Goal: Information Seeking & Learning: Learn about a topic

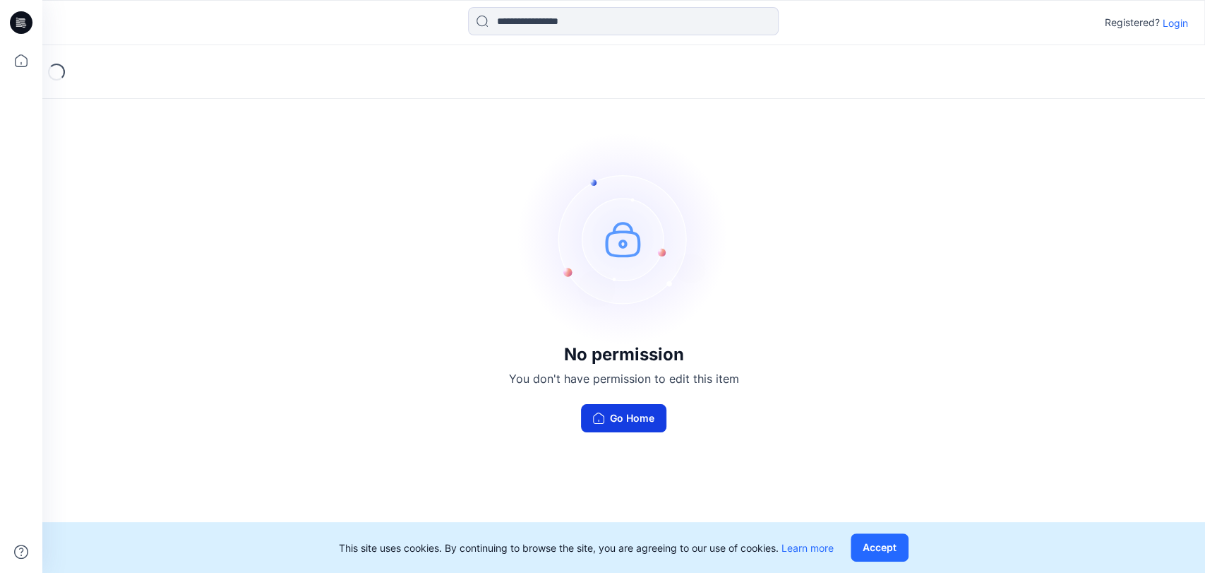
click at [593, 417] on icon "button" at bounding box center [598, 417] width 11 height 11
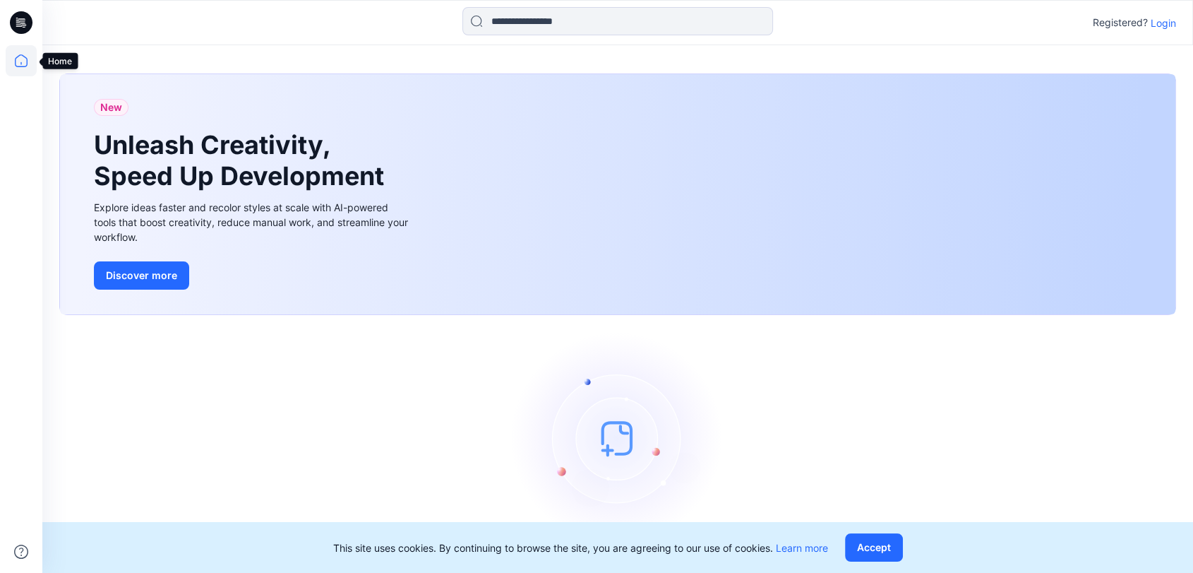
click at [29, 66] on icon at bounding box center [21, 60] width 31 height 31
click at [30, 63] on icon at bounding box center [21, 60] width 31 height 31
click at [32, 56] on icon at bounding box center [21, 60] width 31 height 31
click at [55, 56] on div "New Unleash Creativity, Speed Up Development Explore ideas faster and recolor s…" at bounding box center [617, 324] width 1151 height 558
click at [8, 21] on div at bounding box center [21, 22] width 45 height 45
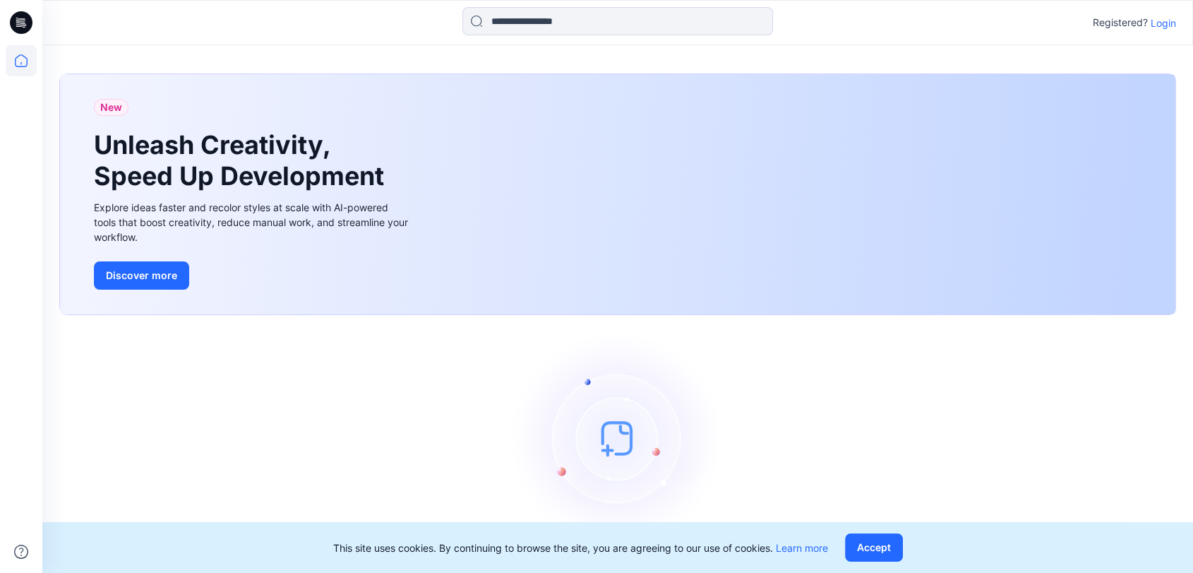
click at [11, 21] on icon at bounding box center [21, 22] width 23 height 23
click at [511, 30] on input at bounding box center [617, 21] width 311 height 28
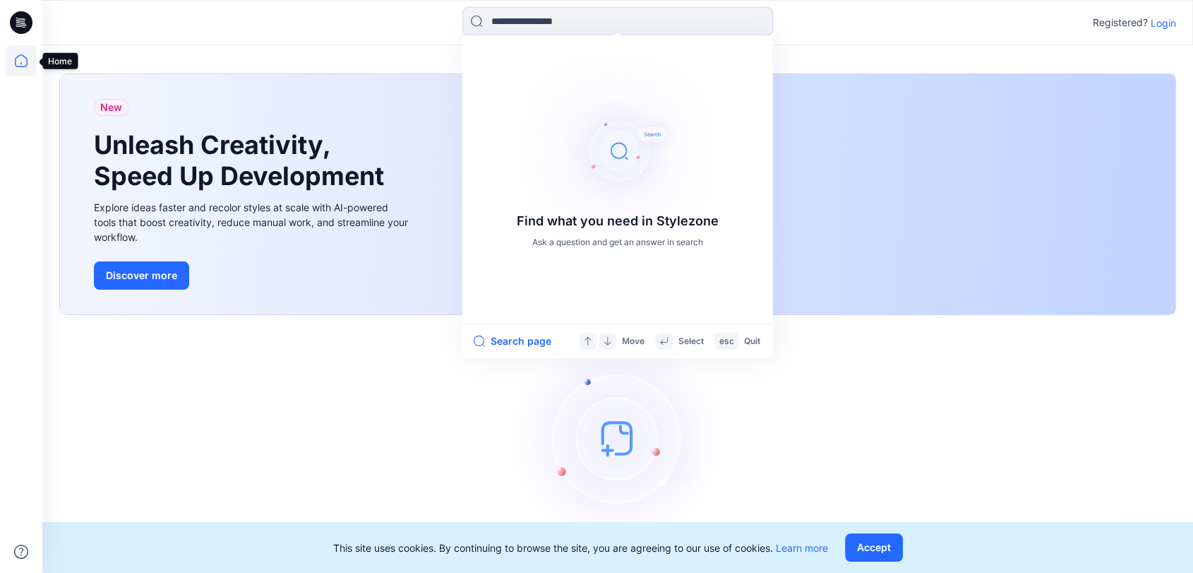
click at [24, 64] on icon at bounding box center [21, 60] width 31 height 31
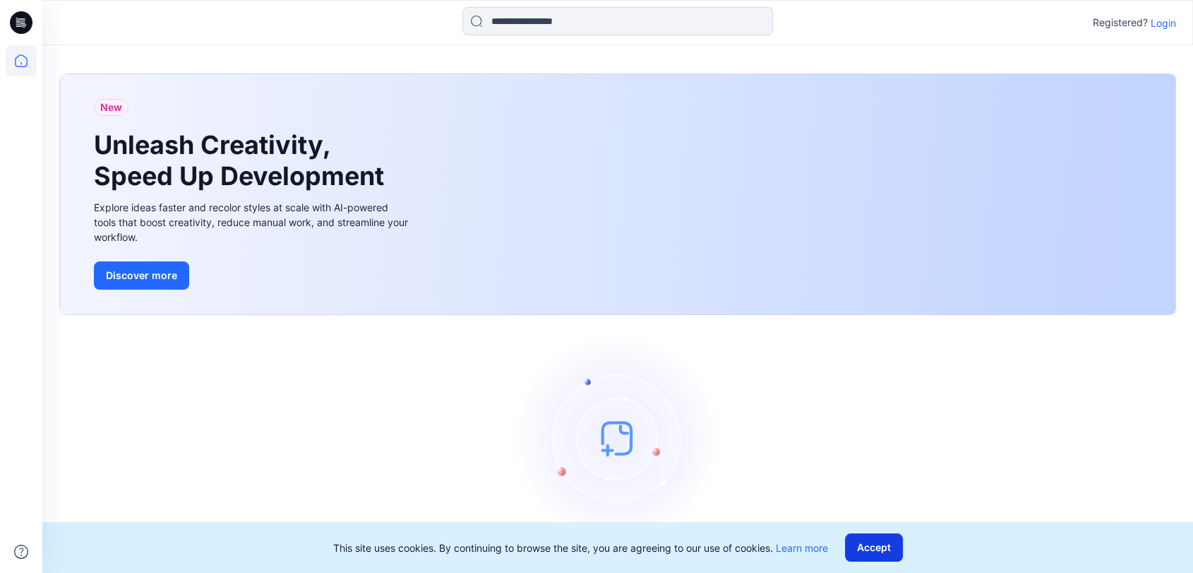
click at [886, 548] on button "Accept" at bounding box center [874, 547] width 58 height 28
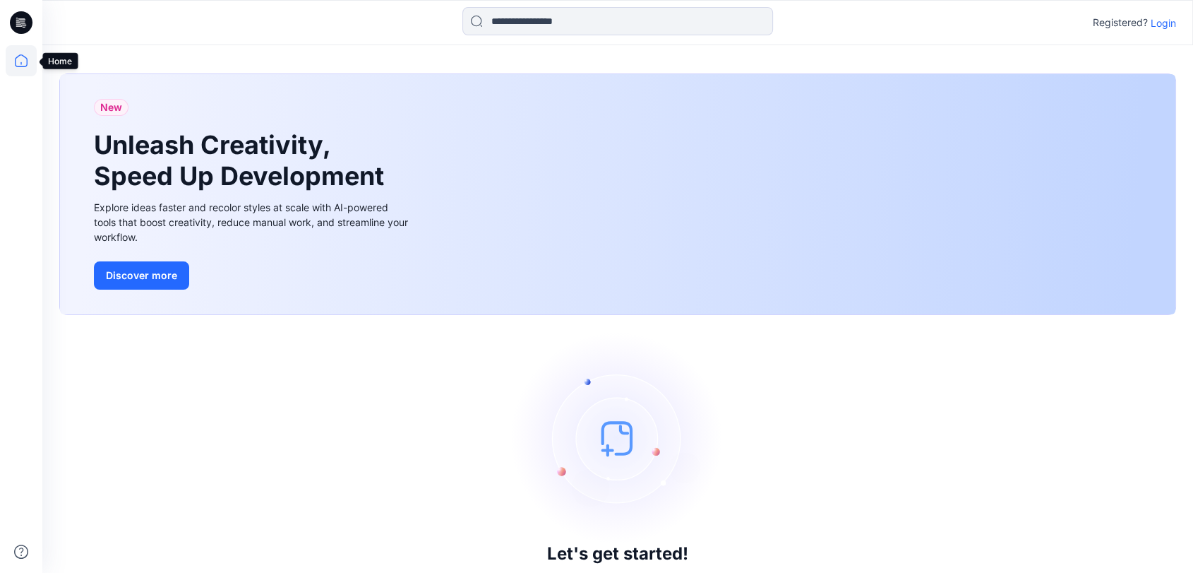
click at [17, 58] on icon at bounding box center [21, 60] width 31 height 31
click at [25, 26] on icon at bounding box center [21, 22] width 23 height 23
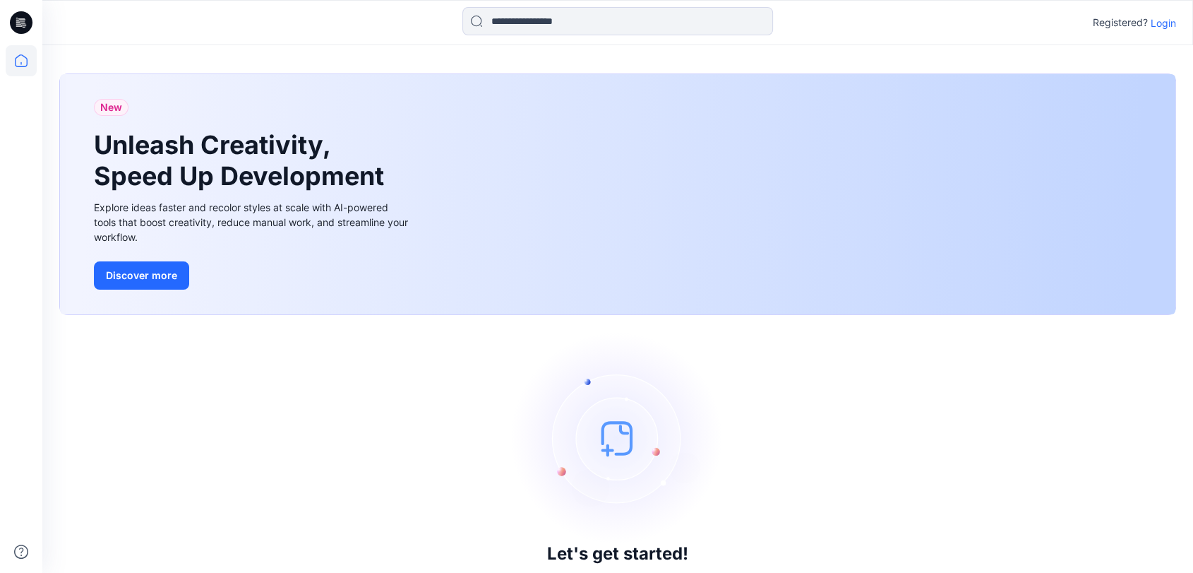
click at [25, 26] on icon at bounding box center [21, 22] width 23 height 23
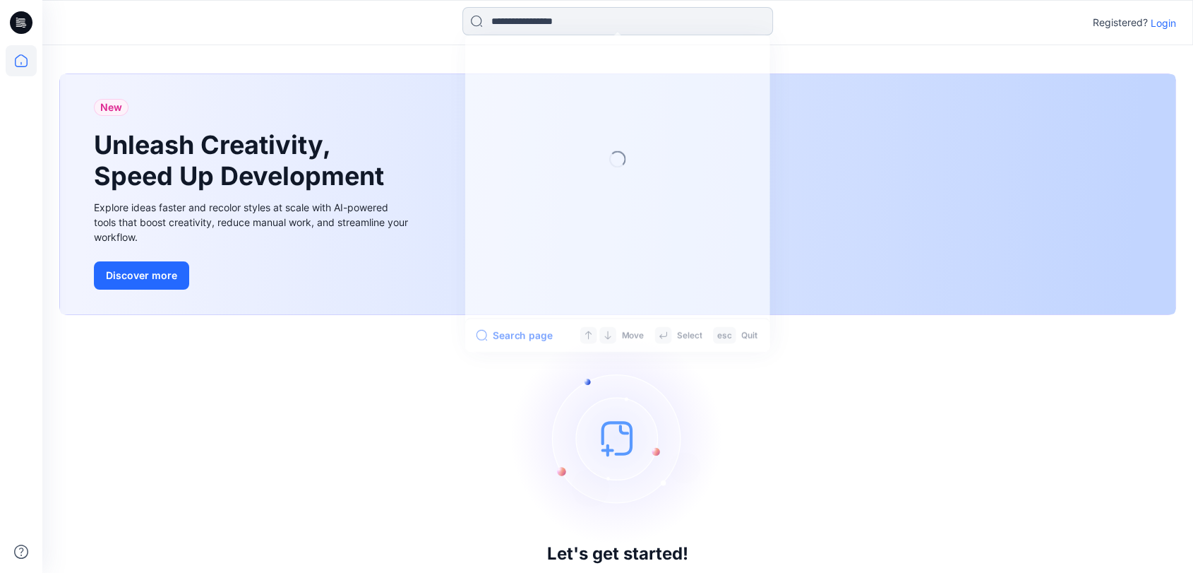
click at [539, 23] on input at bounding box center [617, 21] width 311 height 28
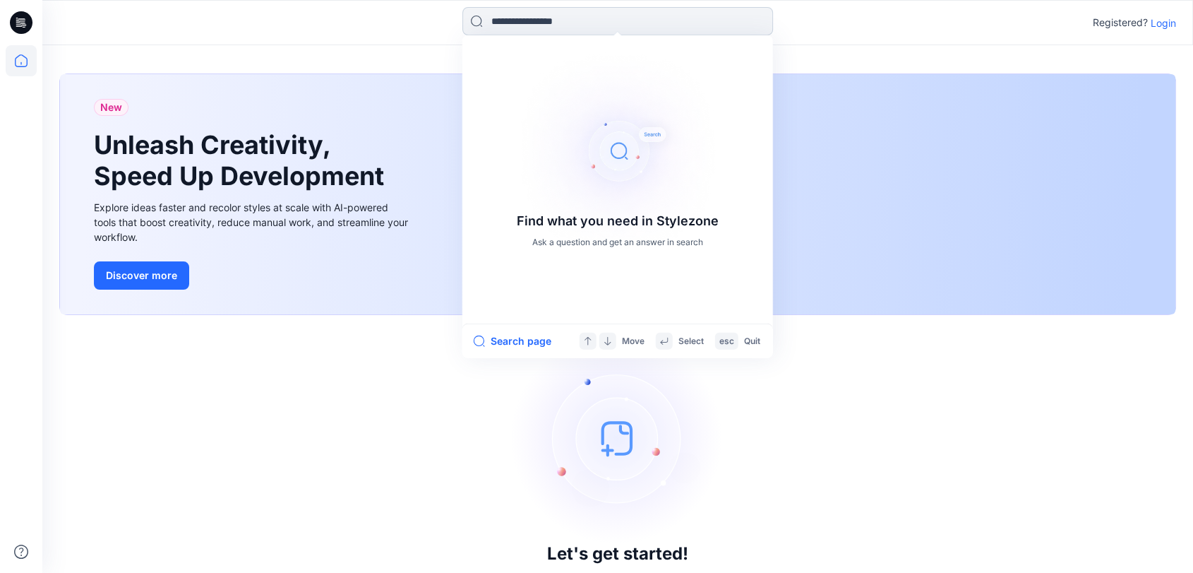
click at [539, 23] on input at bounding box center [617, 21] width 311 height 28
click at [505, 335] on button "Search page" at bounding box center [513, 341] width 78 height 17
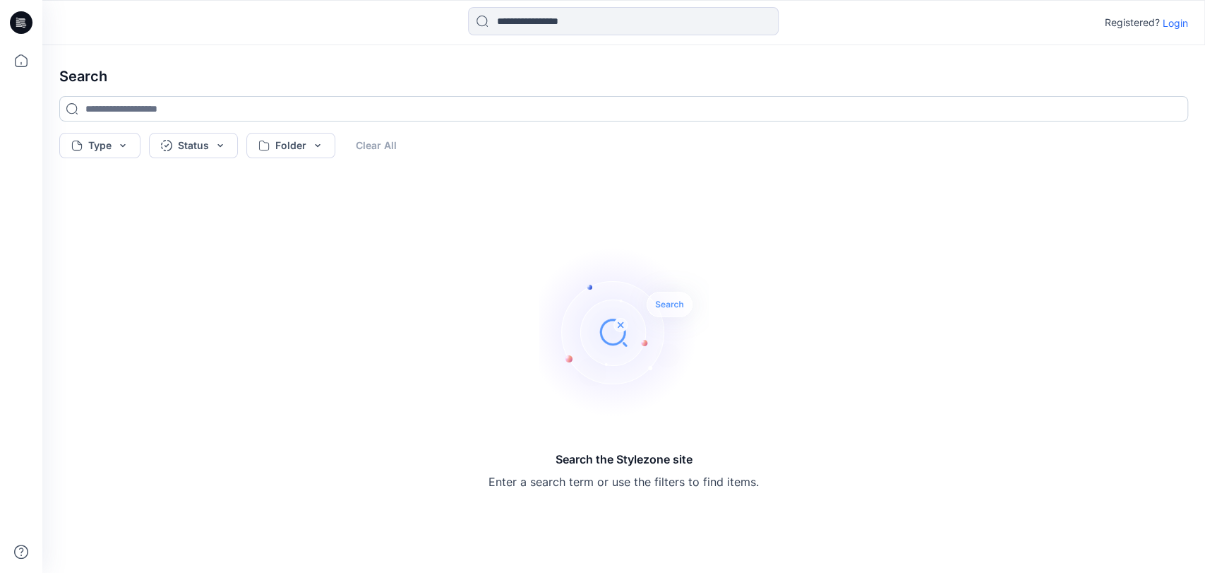
click at [108, 113] on input at bounding box center [623, 108] width 1129 height 25
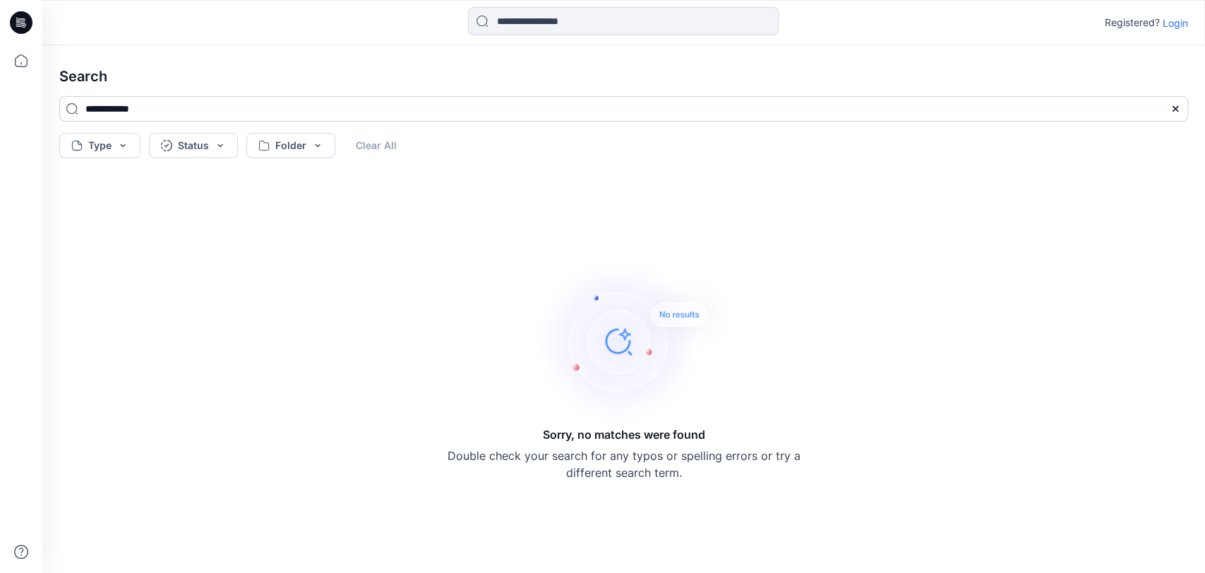
type input "**********"
click at [13, 20] on icon at bounding box center [21, 22] width 23 height 23
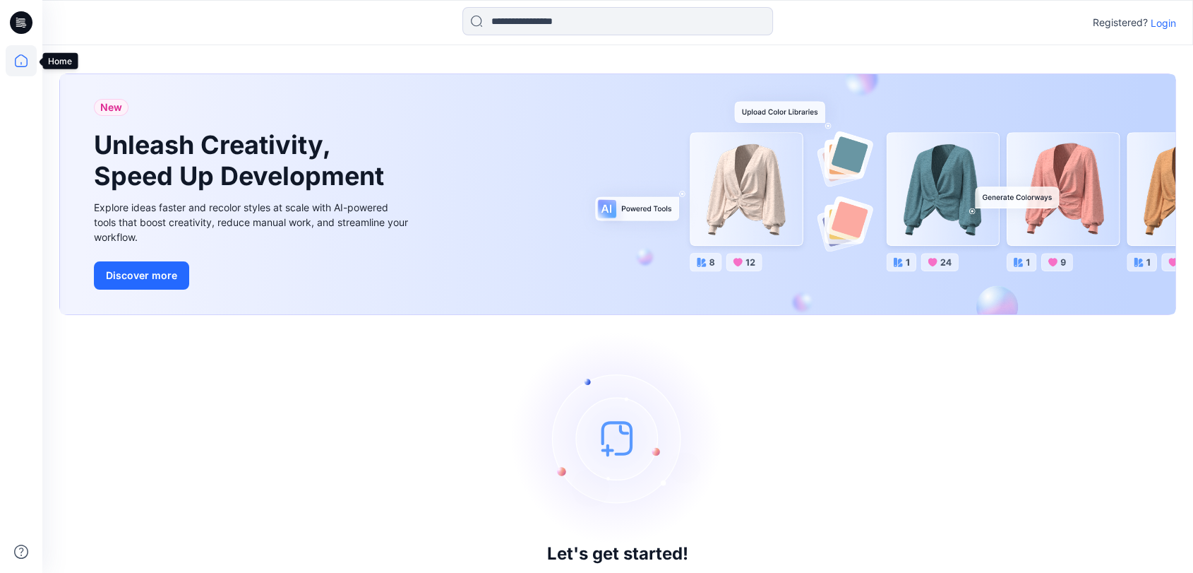
click at [32, 69] on icon at bounding box center [21, 60] width 31 height 31
click at [30, 63] on icon at bounding box center [21, 60] width 31 height 31
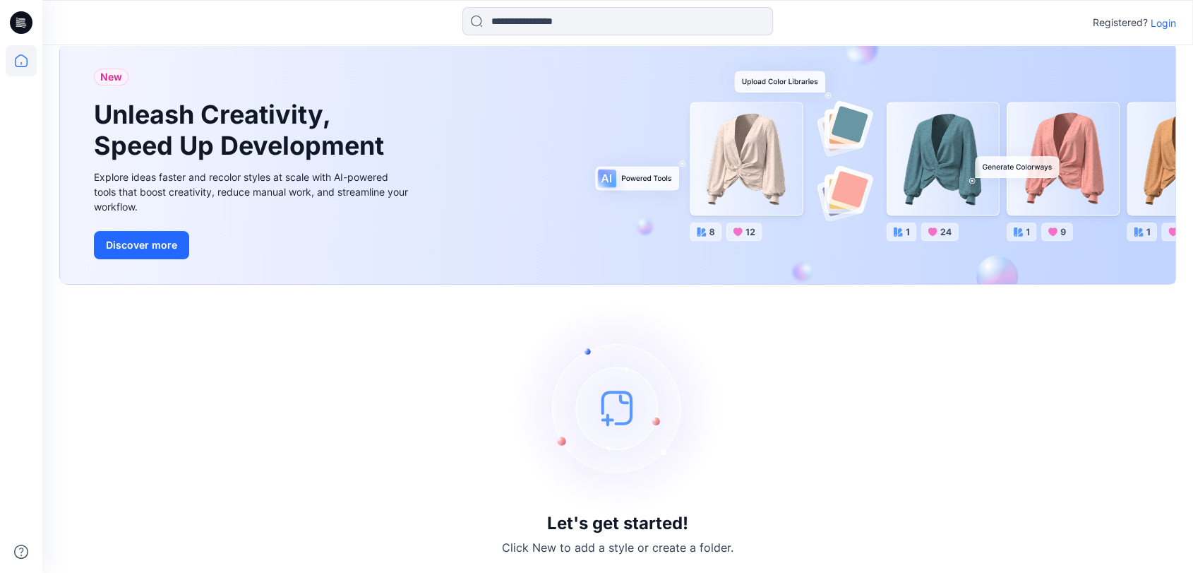
click at [1167, 29] on p "Login" at bounding box center [1163, 23] width 25 height 15
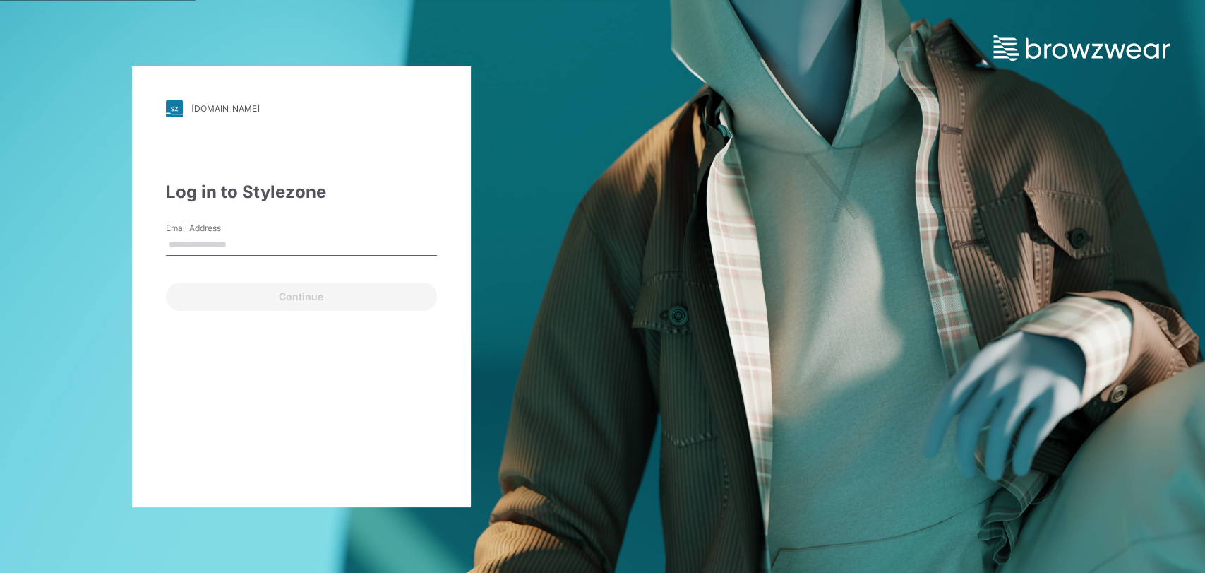
type input "**********"
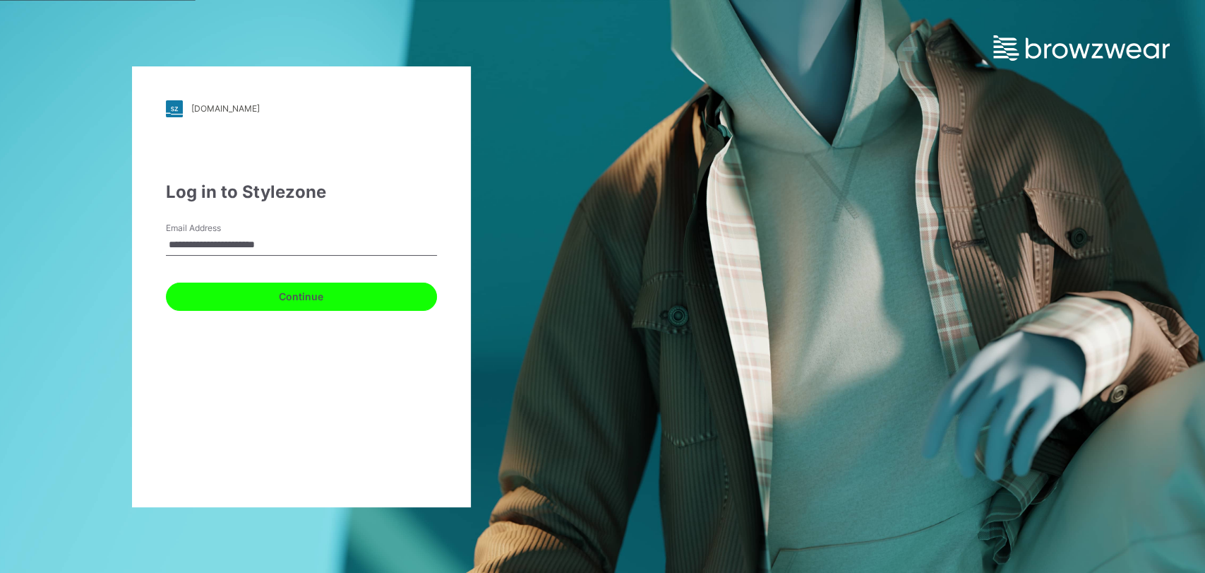
click at [280, 289] on button "Continue" at bounding box center [301, 296] width 271 height 28
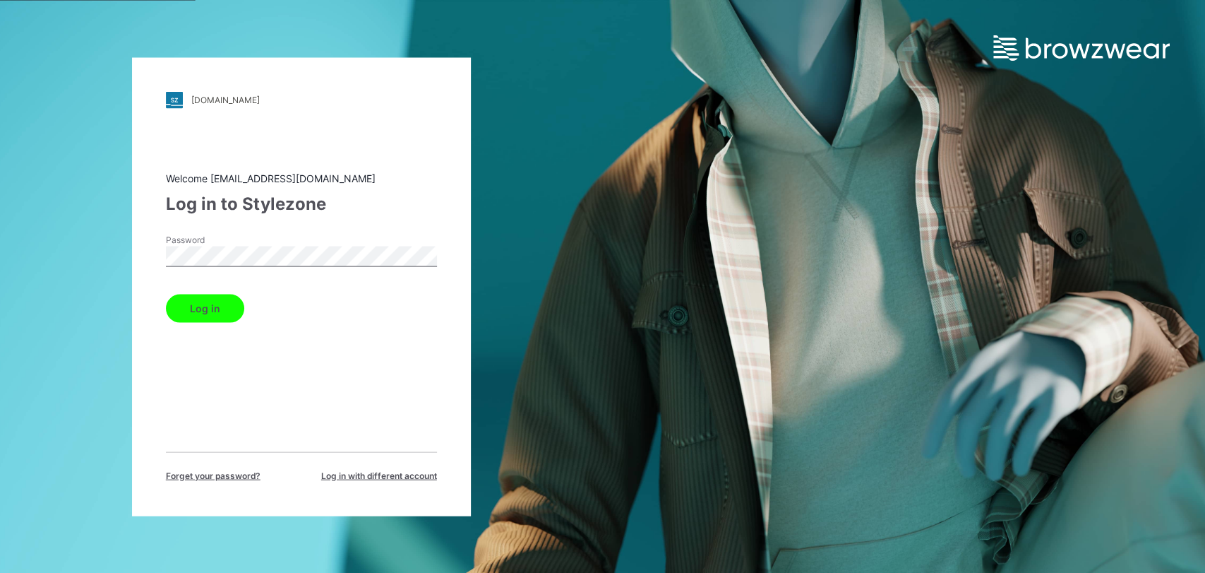
click at [203, 306] on button "Log in" at bounding box center [205, 308] width 78 height 28
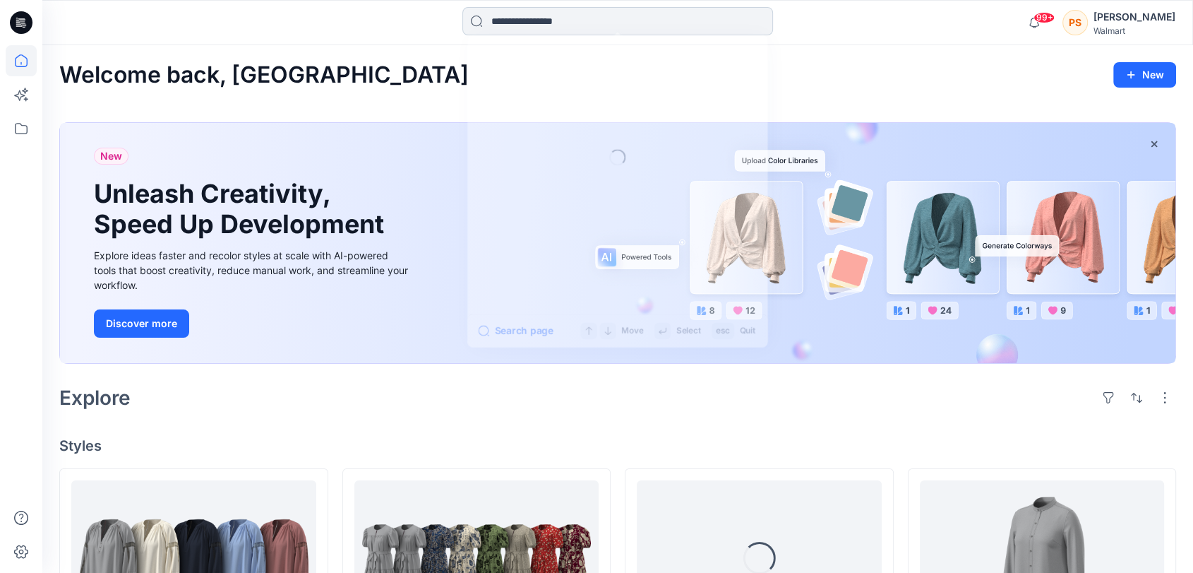
click at [599, 23] on input at bounding box center [617, 21] width 311 height 28
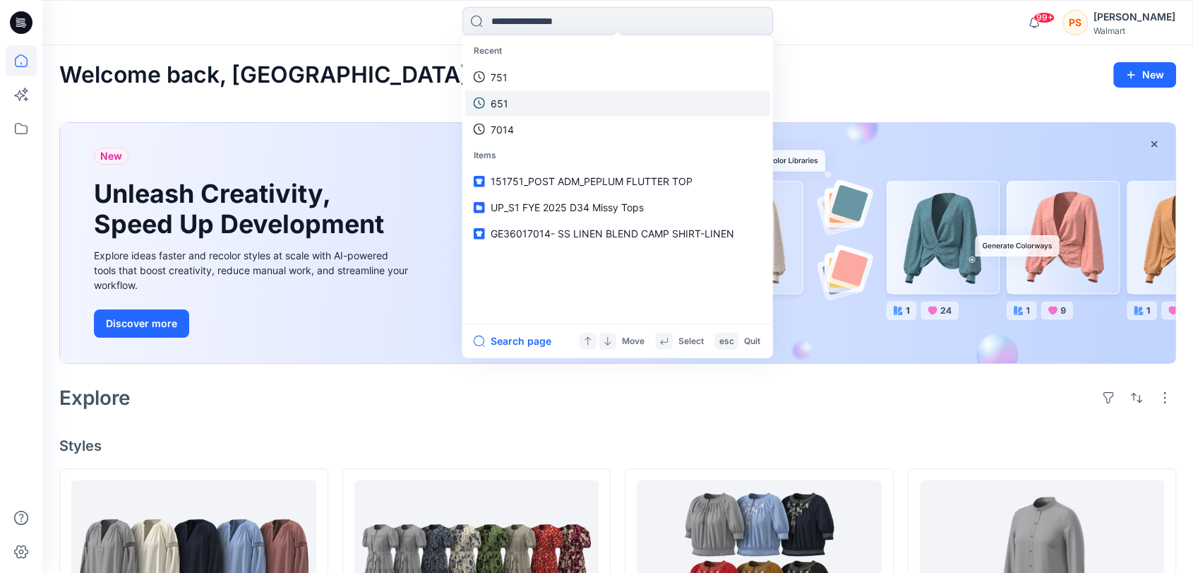
click at [507, 96] on link "651" at bounding box center [617, 103] width 305 height 26
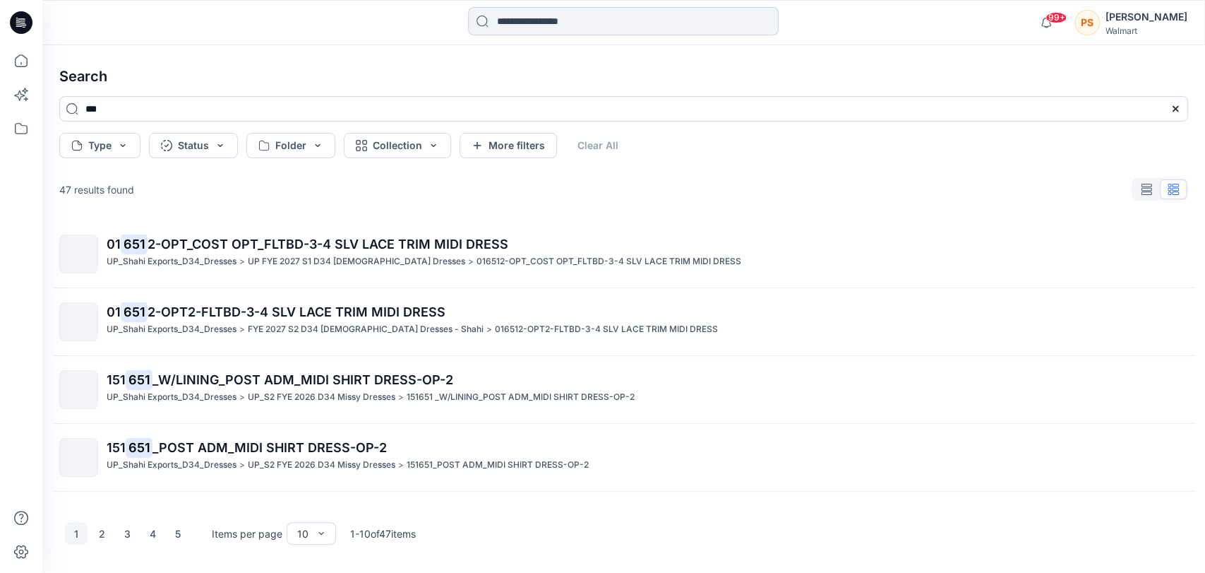
click at [525, 29] on input at bounding box center [623, 21] width 311 height 28
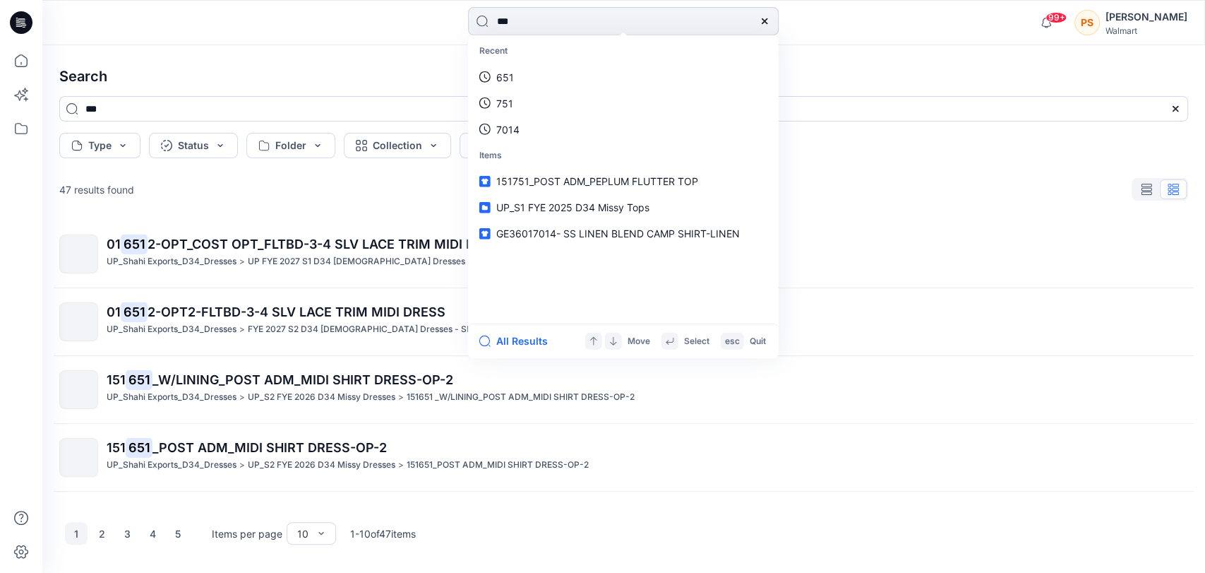
type input "****"
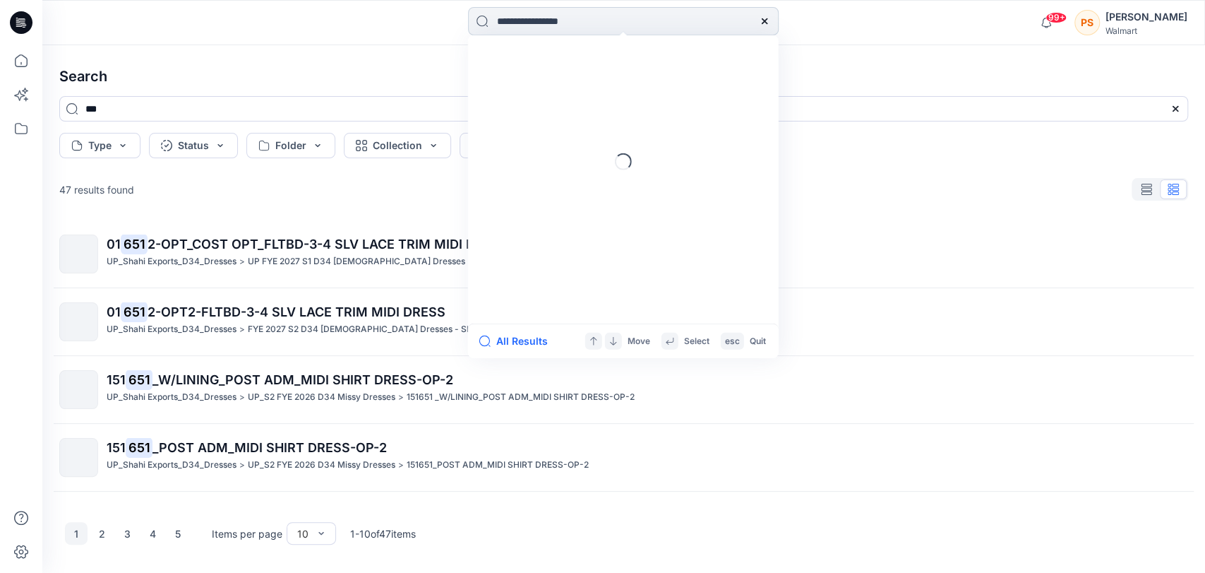
type input "****"
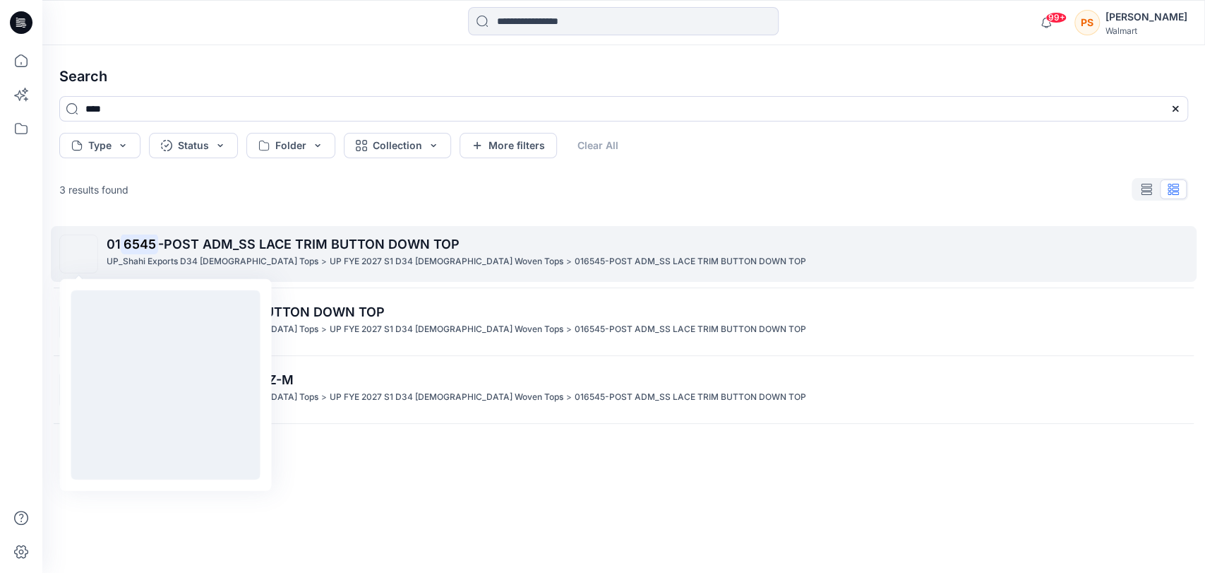
click at [79, 254] on img at bounding box center [79, 254] width 0 height 0
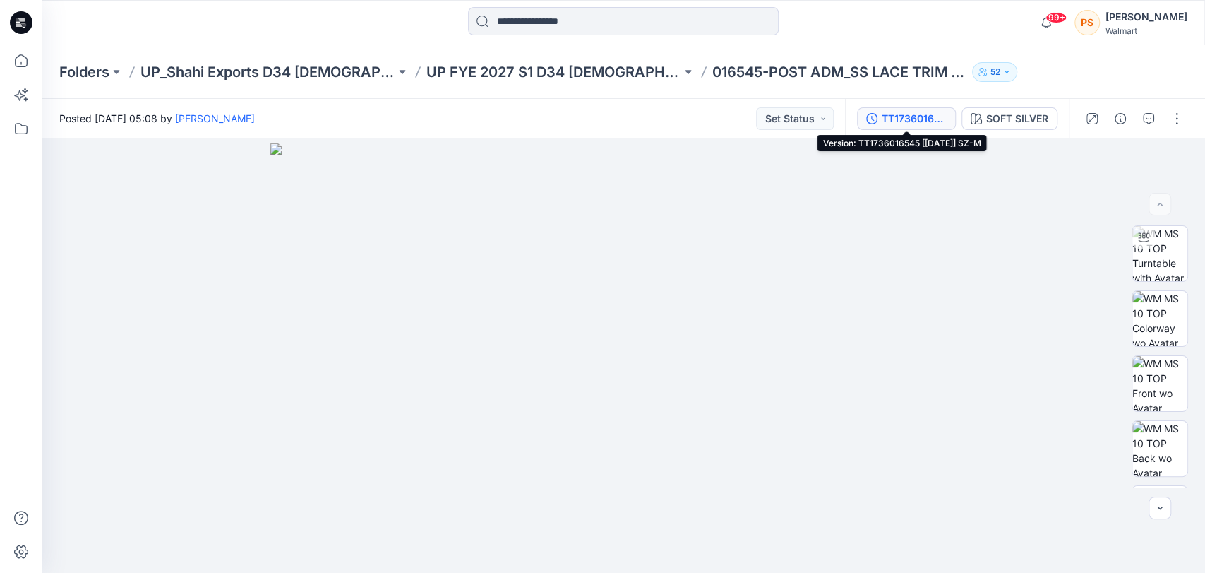
click at [921, 115] on div "TT1736016545 [[DATE]] SZ-M" at bounding box center [914, 119] width 65 height 16
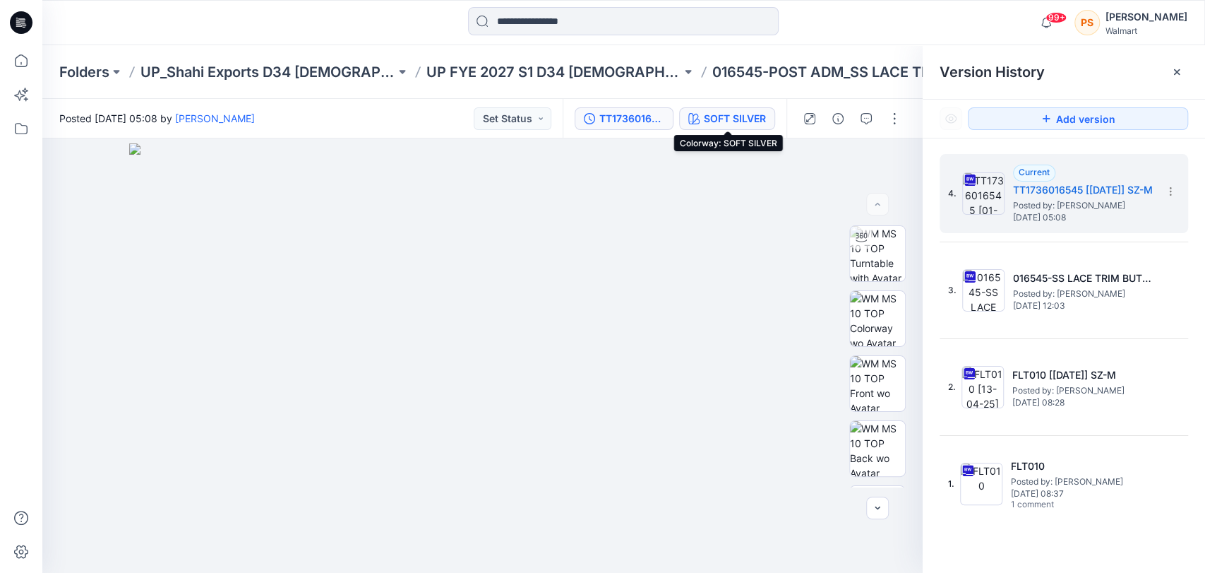
click at [726, 122] on div "SOFT SILVER" at bounding box center [735, 119] width 62 height 16
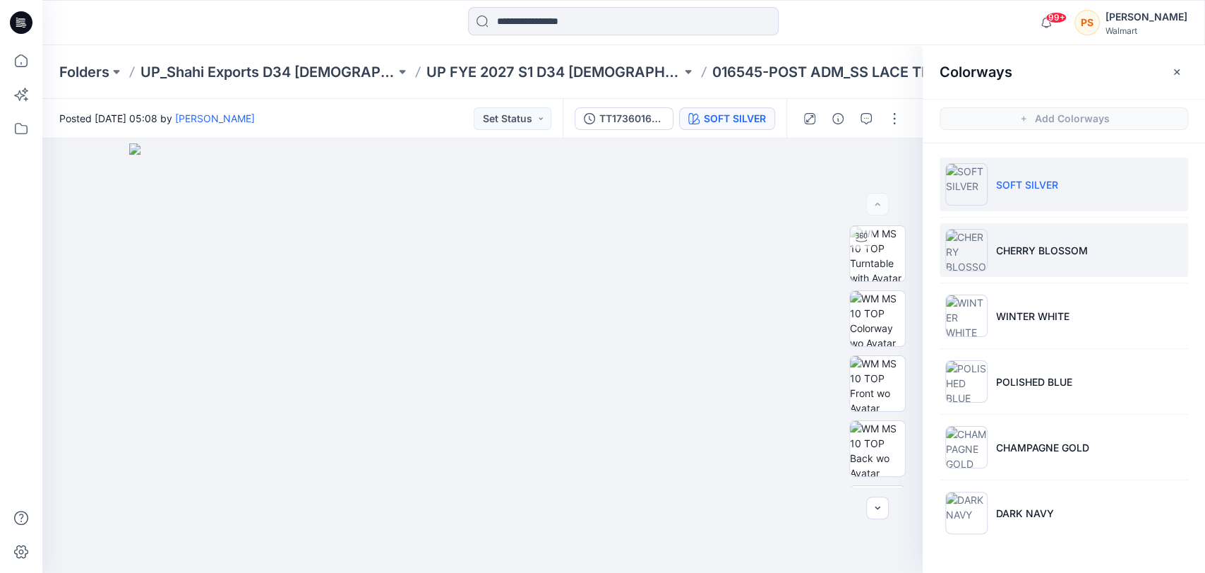
click at [966, 253] on img at bounding box center [966, 250] width 42 height 42
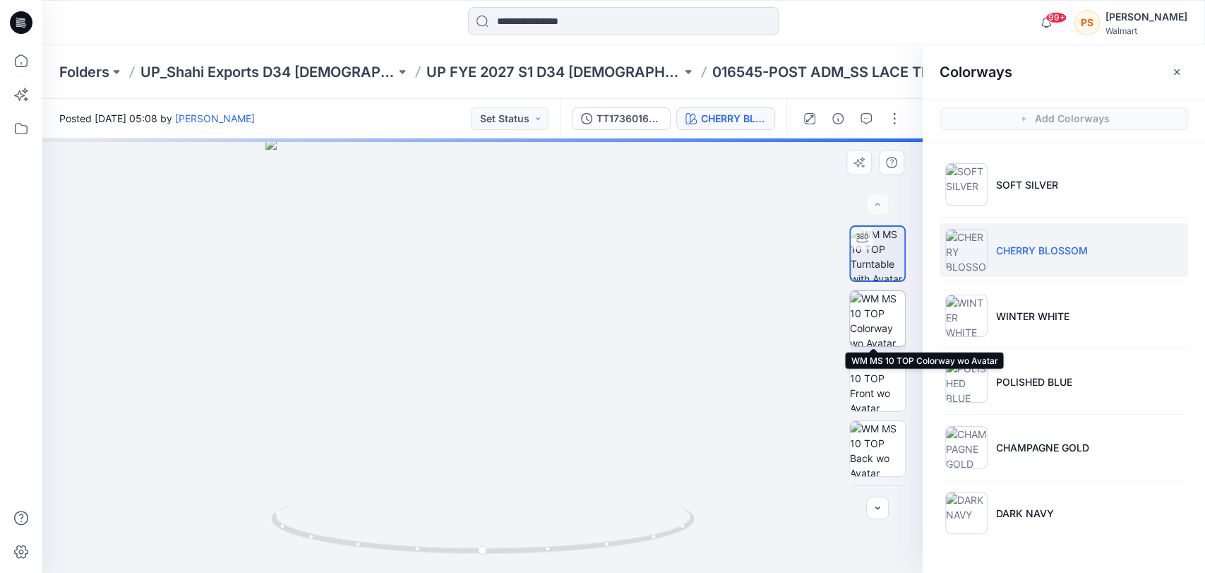
click at [860, 311] on img at bounding box center [877, 318] width 55 height 55
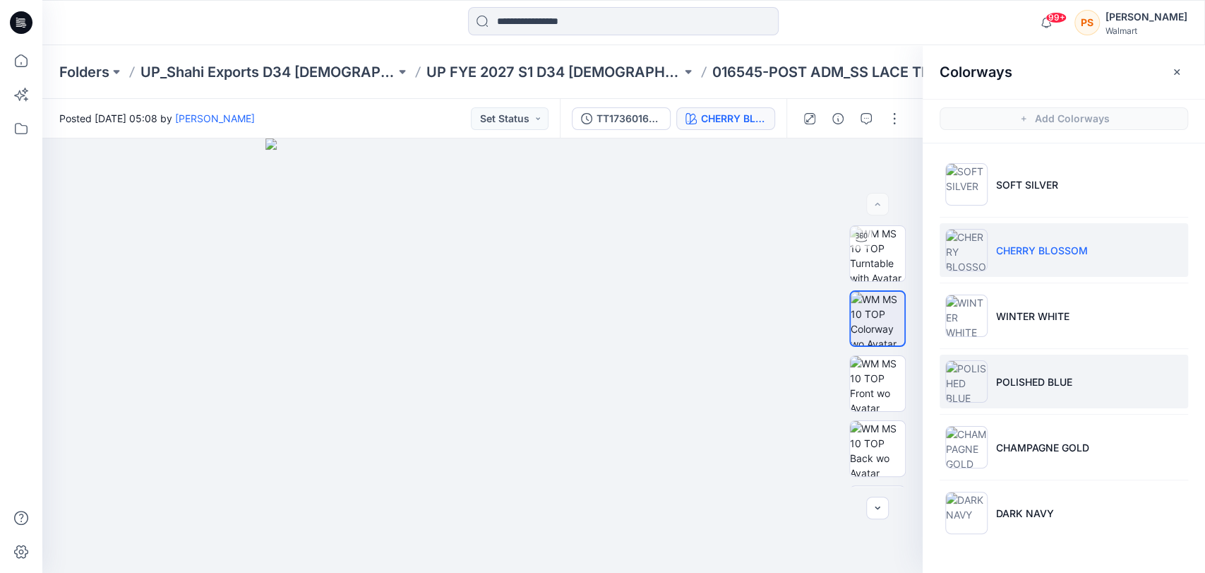
click at [981, 374] on img at bounding box center [966, 381] width 42 height 42
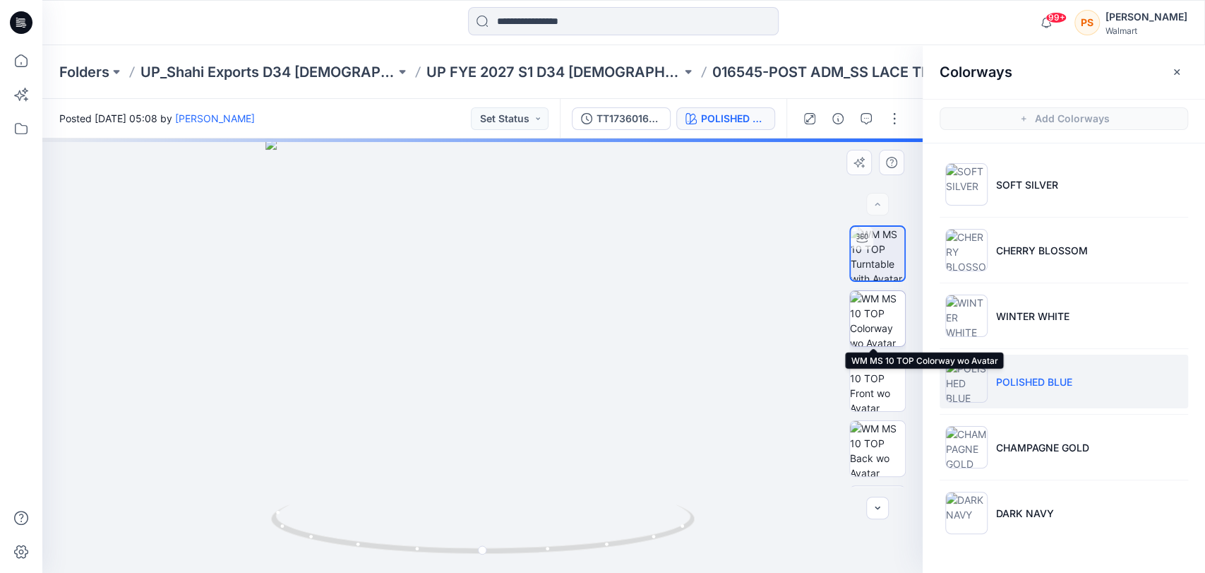
click at [868, 304] on img at bounding box center [877, 318] width 55 height 55
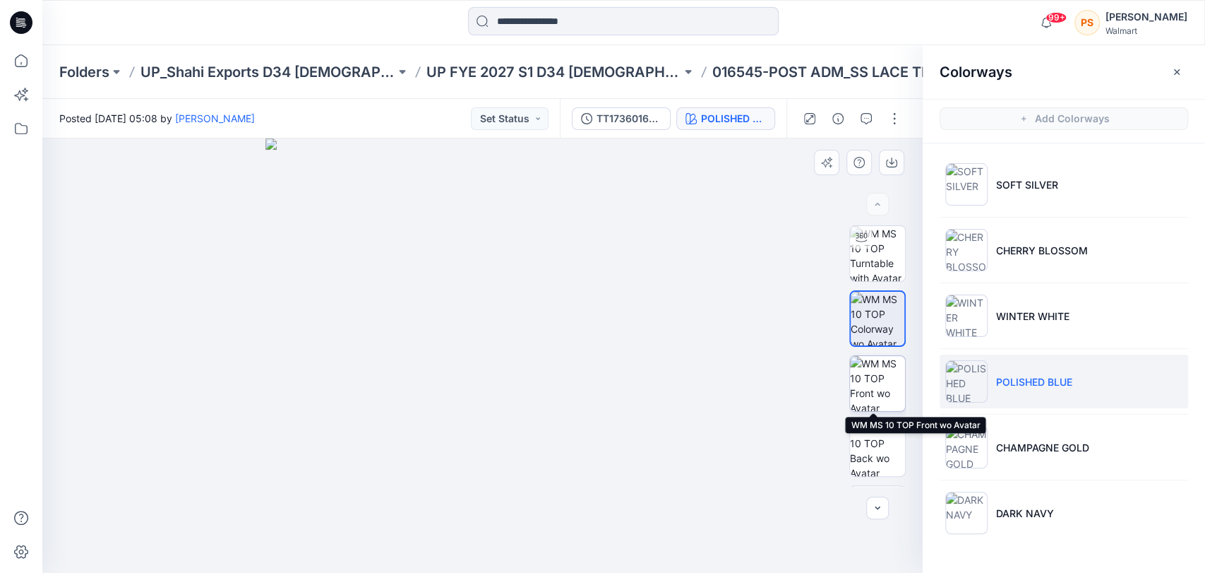
click at [880, 376] on img at bounding box center [877, 383] width 55 height 55
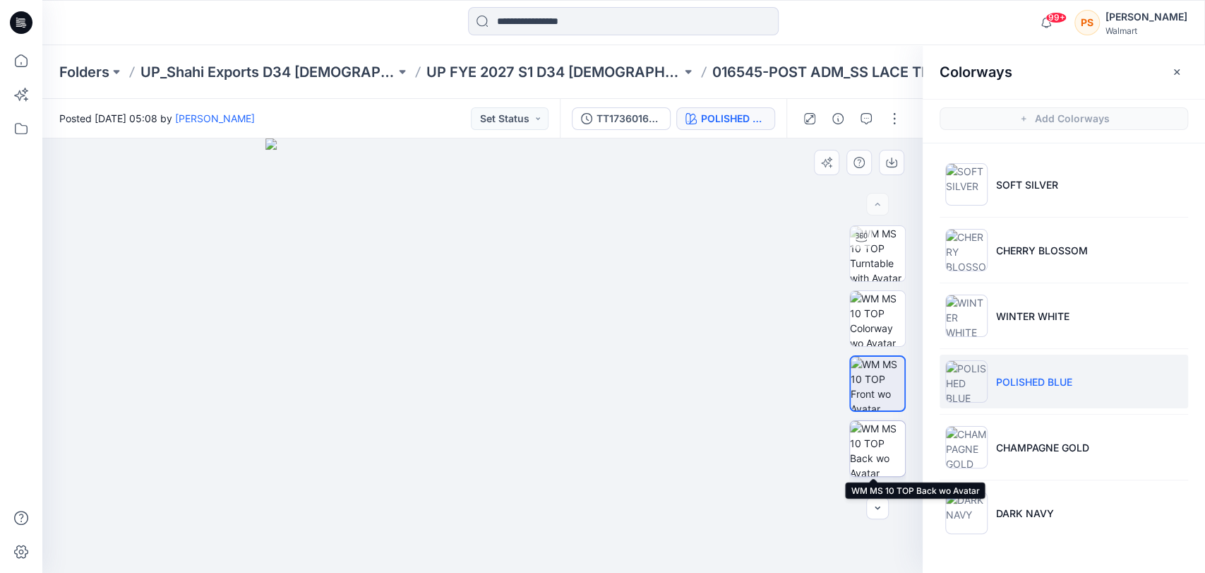
click at [873, 446] on img at bounding box center [877, 448] width 55 height 55
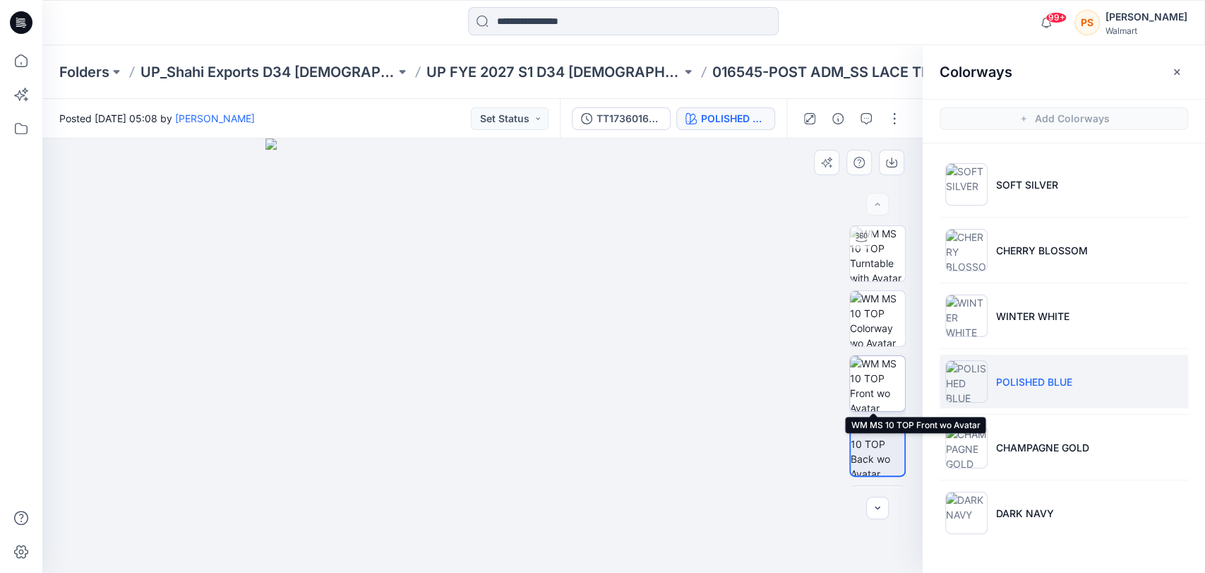
click at [870, 388] on img at bounding box center [877, 383] width 55 height 55
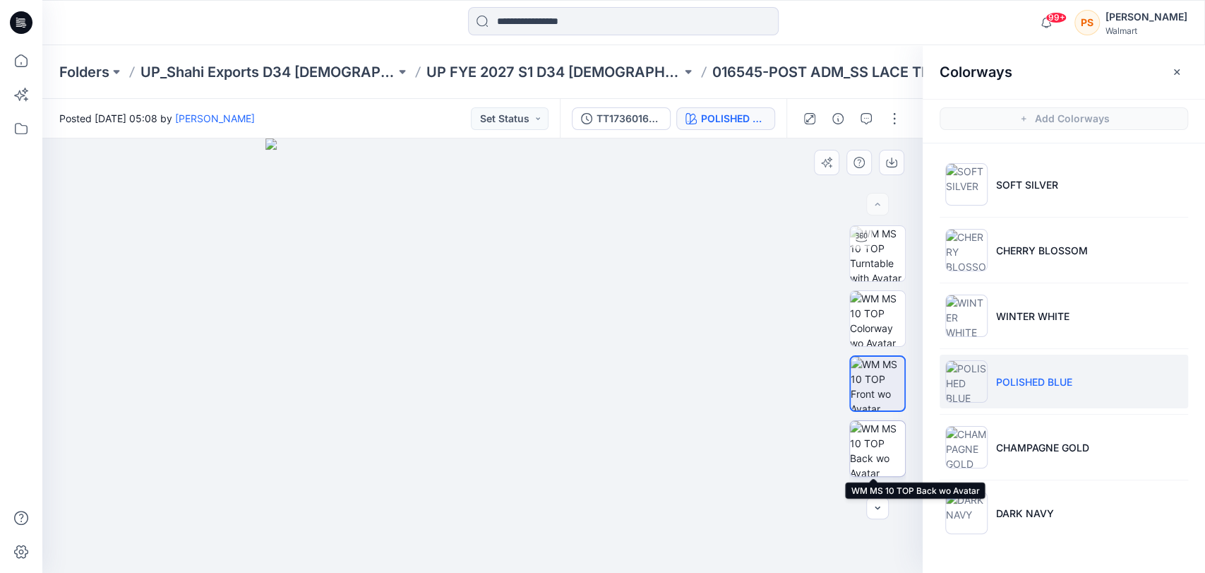
click at [873, 446] on img at bounding box center [877, 448] width 55 height 55
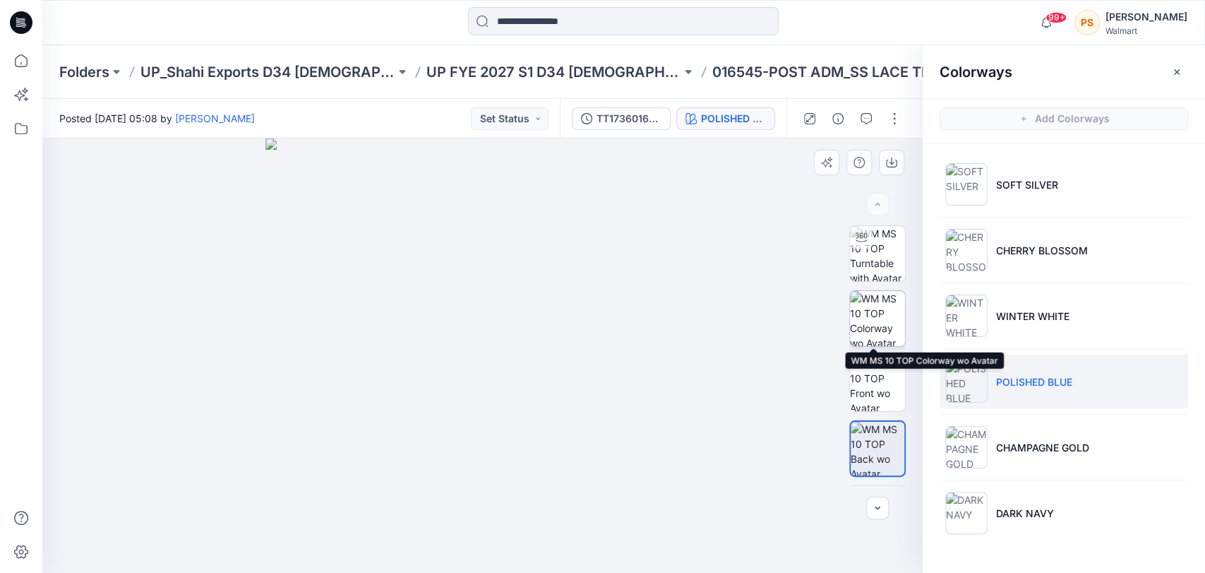
click at [870, 321] on img at bounding box center [877, 318] width 55 height 55
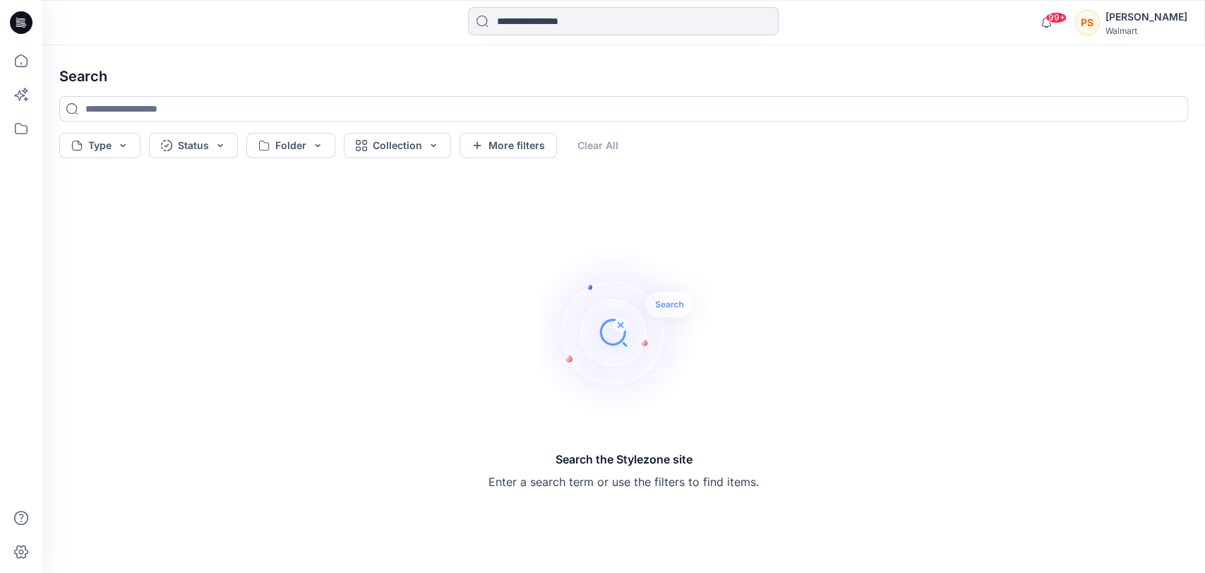
click at [527, 22] on input at bounding box center [623, 21] width 311 height 28
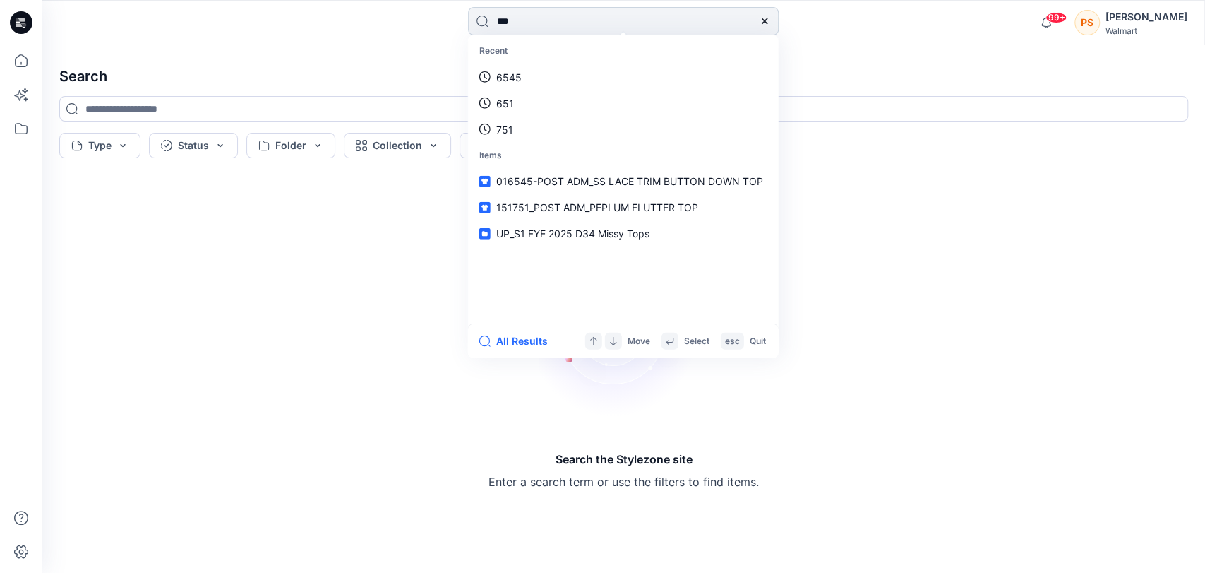
type input "****"
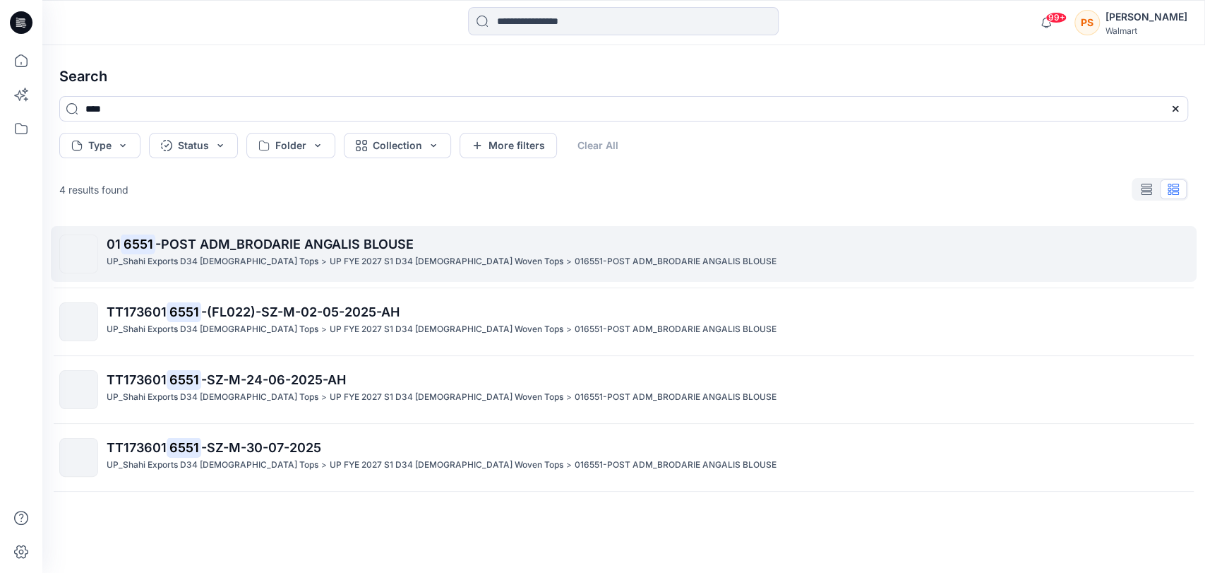
click at [277, 250] on span "-POST ADM_BRODARIE ANGALIS BLOUSE" at bounding box center [284, 244] width 258 height 15
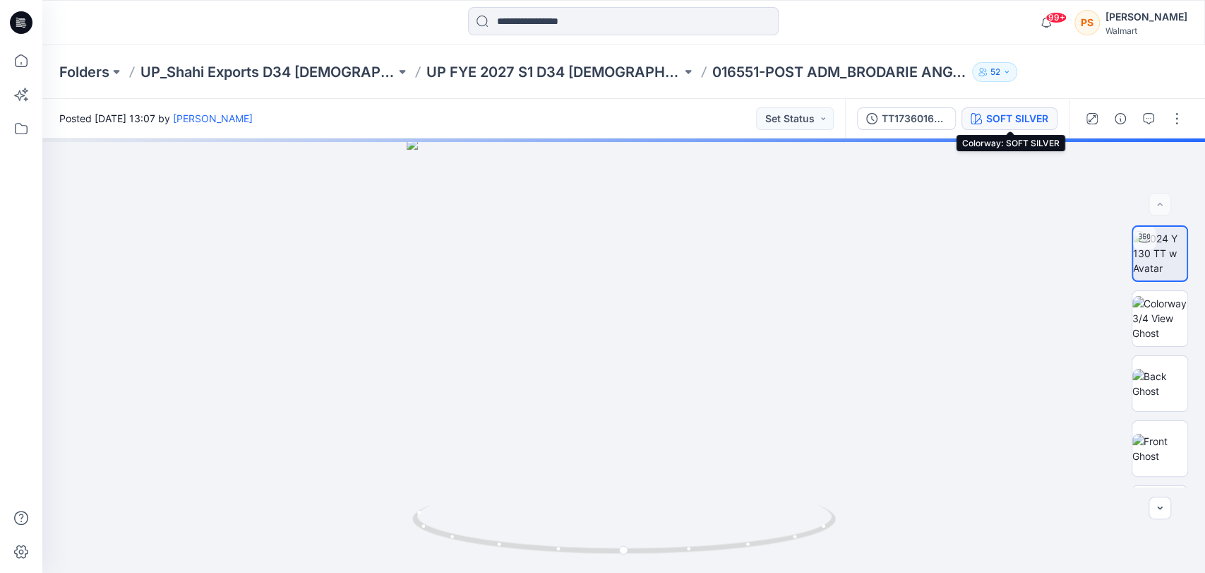
click at [1002, 121] on div "SOFT SILVER" at bounding box center [1017, 119] width 62 height 16
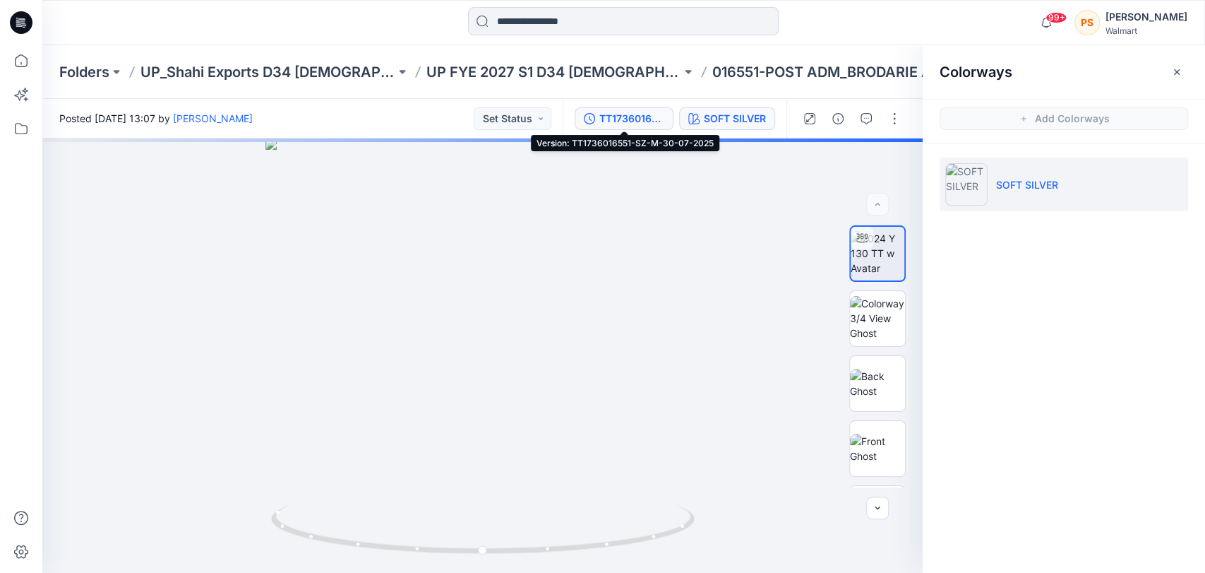
click at [622, 112] on div "TT1736016551-SZ-M-30-07-2025" at bounding box center [631, 119] width 65 height 16
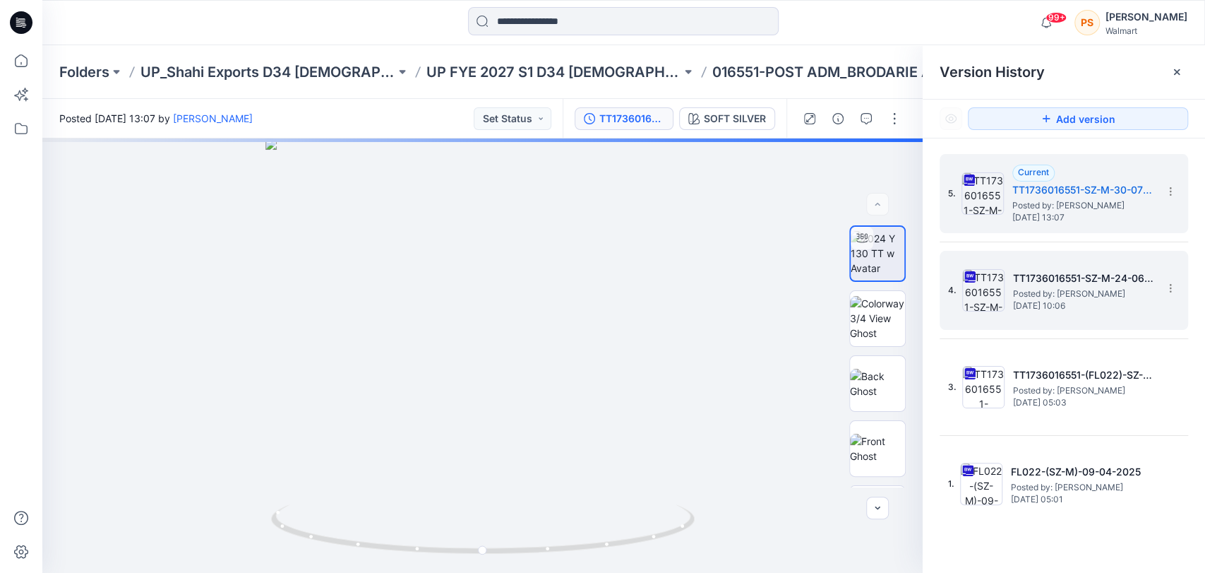
click at [993, 297] on img at bounding box center [983, 290] width 42 height 42
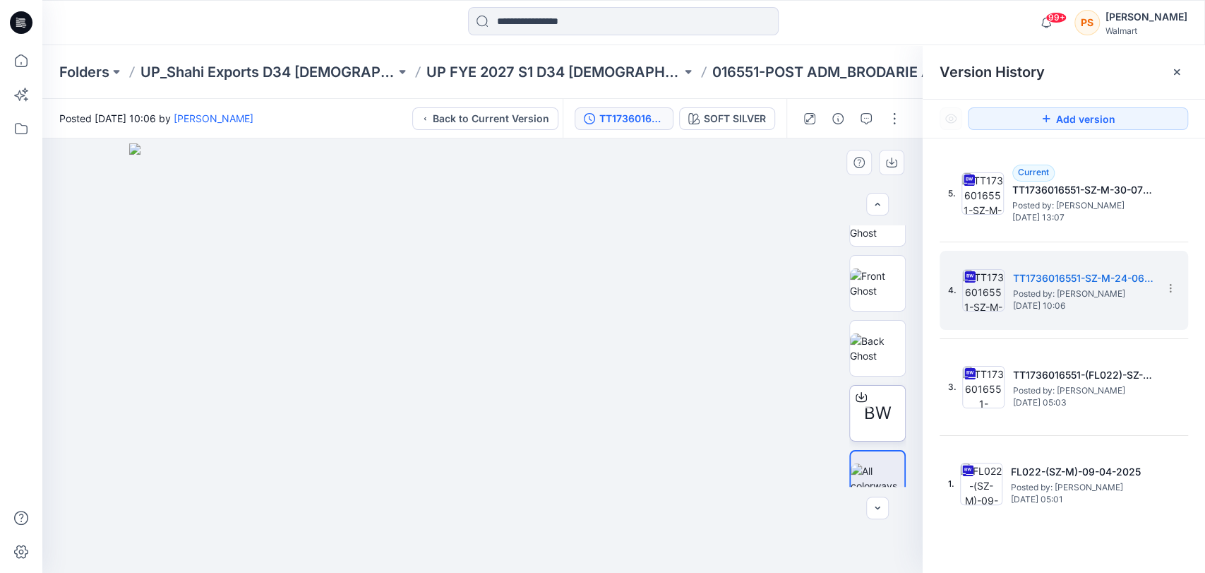
scroll to position [120, 0]
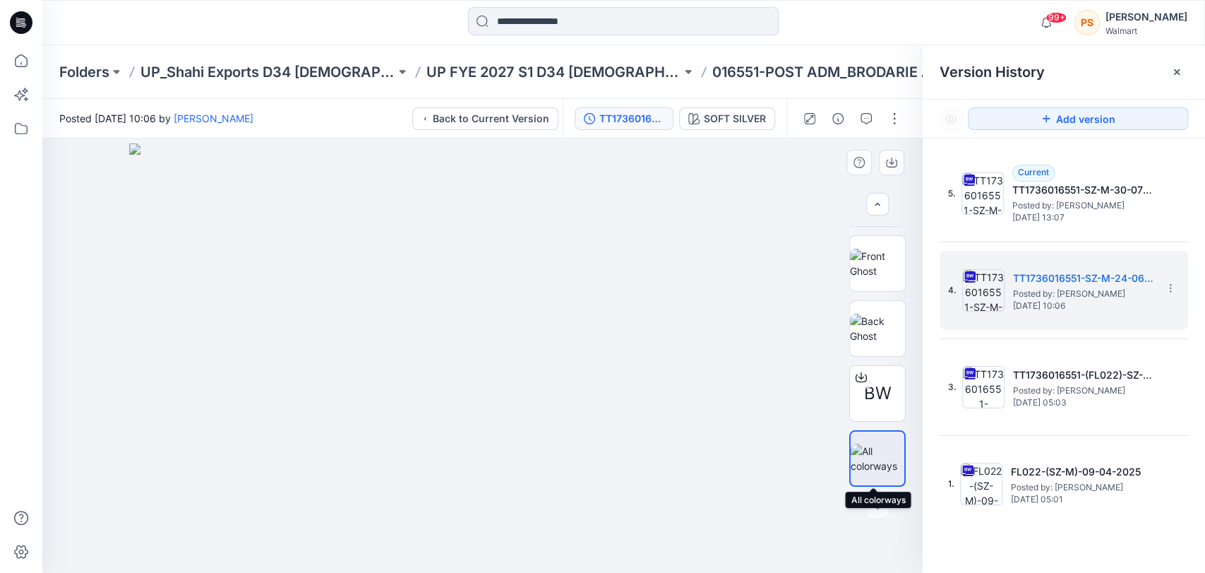
click at [864, 464] on img at bounding box center [878, 458] width 54 height 30
click at [724, 119] on div "SOFT SILVER" at bounding box center [735, 119] width 62 height 16
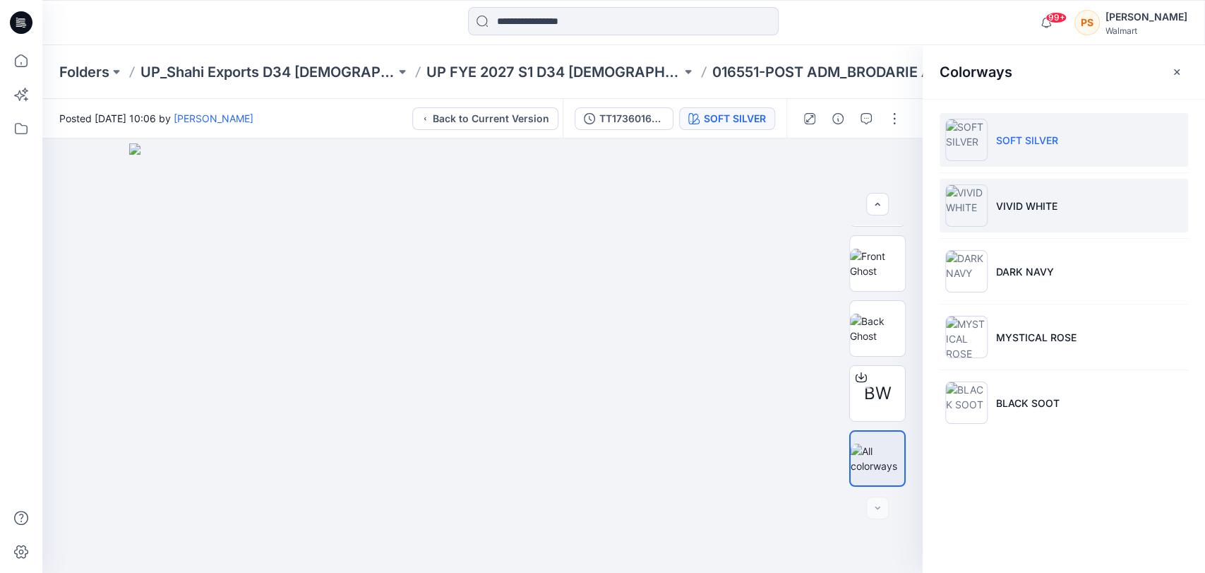
click at [973, 210] on img at bounding box center [966, 205] width 42 height 42
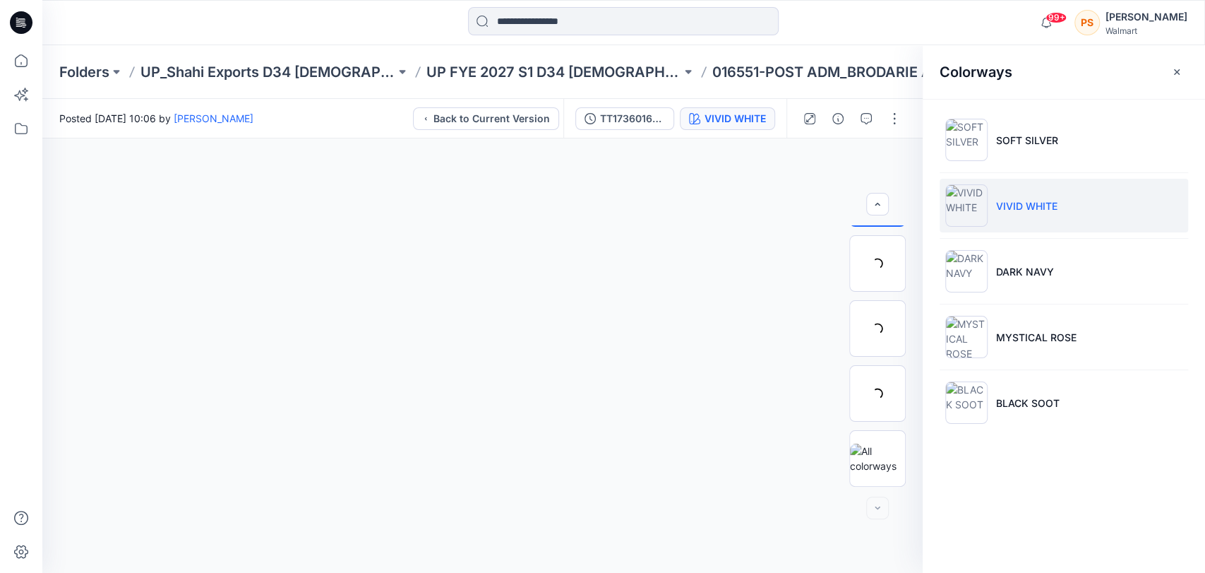
scroll to position [55, 0]
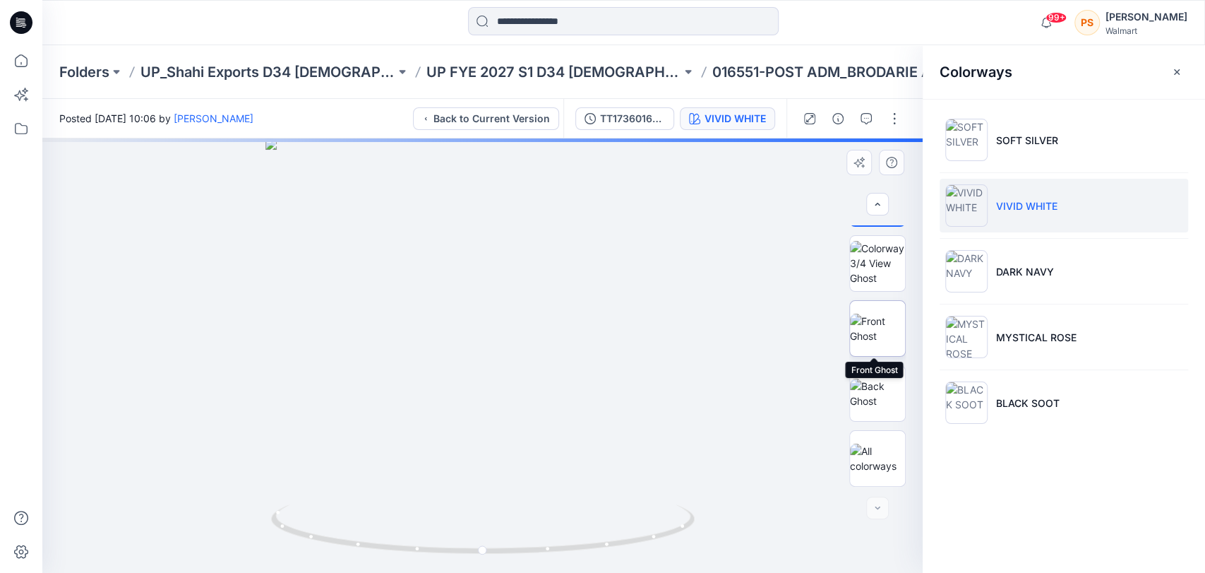
click at [873, 331] on img at bounding box center [877, 328] width 55 height 30
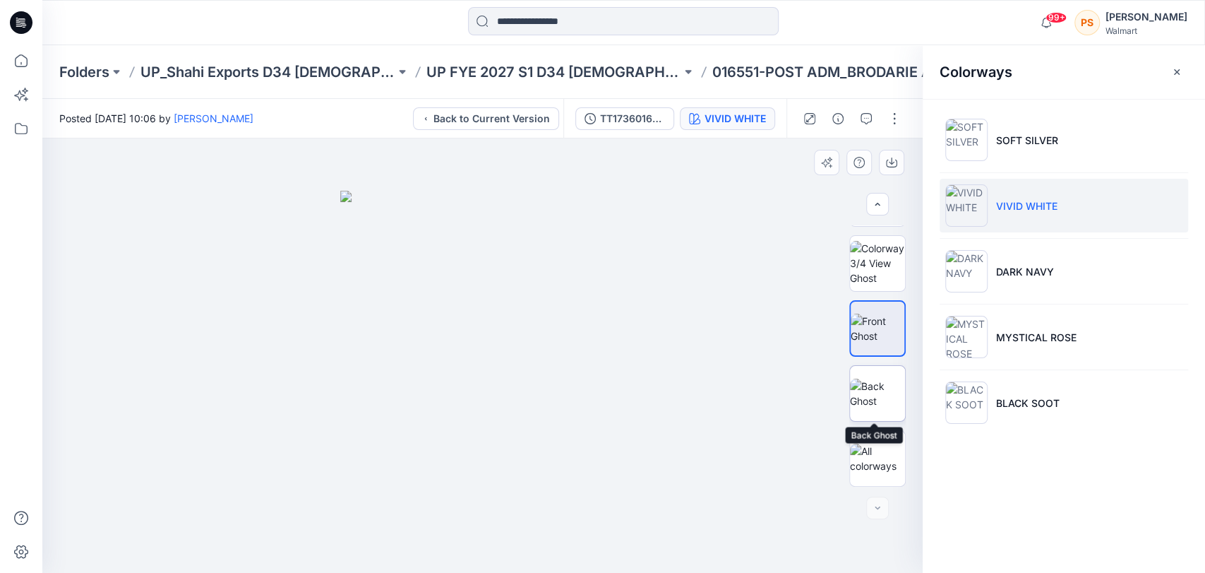
click at [883, 386] on img at bounding box center [877, 393] width 55 height 30
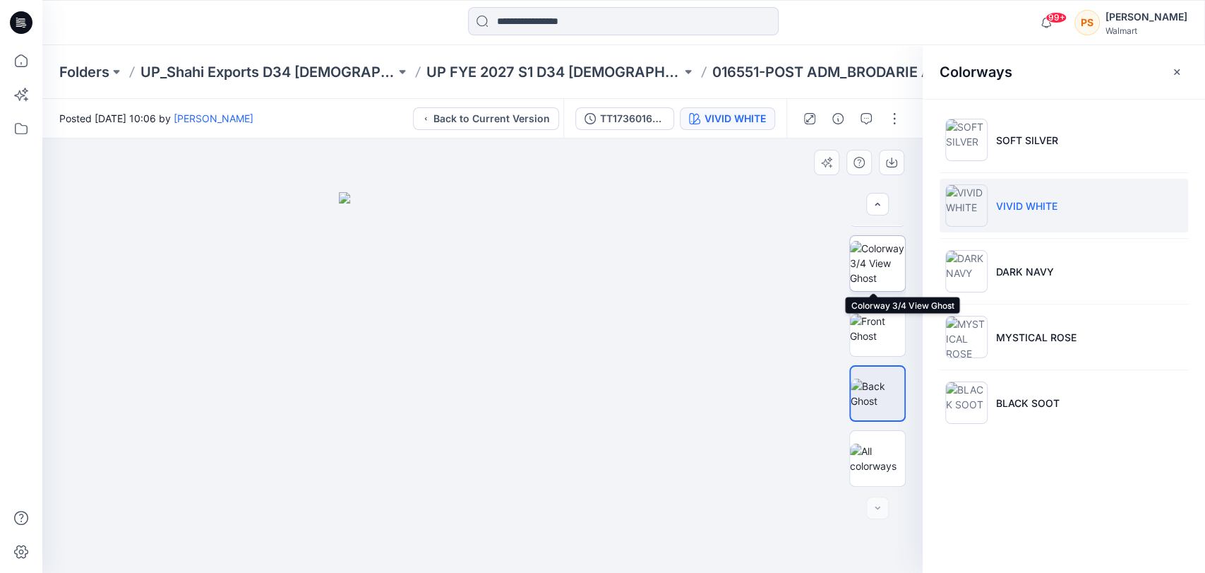
click at [876, 268] on img at bounding box center [877, 263] width 55 height 44
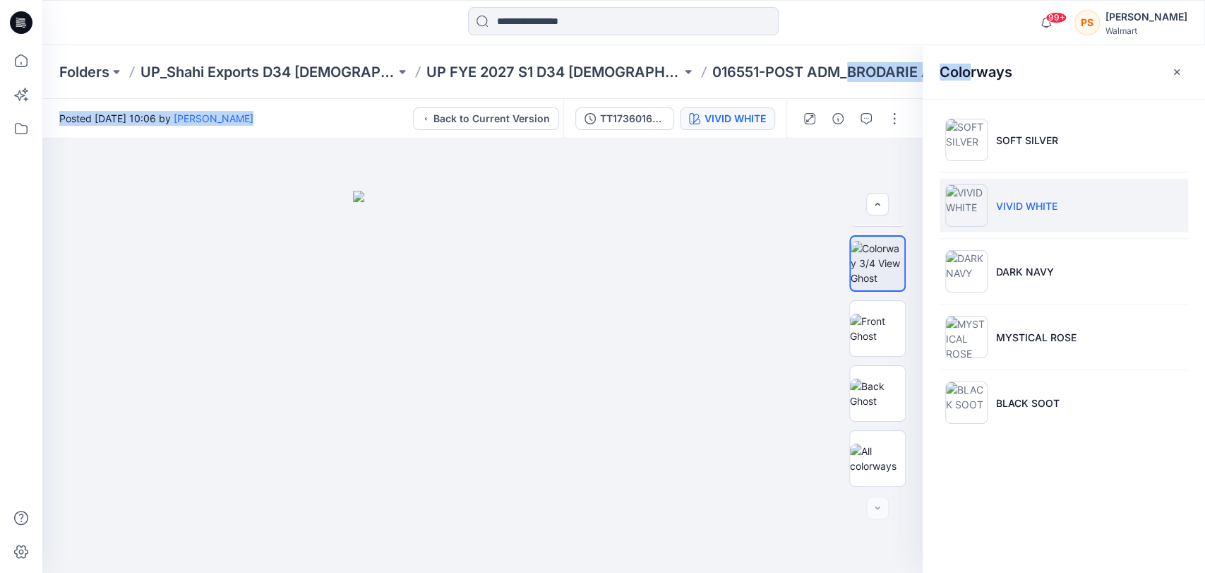
drag, startPoint x: 839, startPoint y: 69, endPoint x: 969, endPoint y: 59, distance: 131.0
click at [969, 59] on div "Folders UP_Shahi Exports D34 [DEMOGRAPHIC_DATA] Tops UP FYE 2027 S1 D34 [DEMOGR…" at bounding box center [623, 308] width 1163 height 527
click at [652, 118] on div "TT1736016551-SZ-M-24-06-2025-AH" at bounding box center [632, 119] width 65 height 16
